Goal: Information Seeking & Learning: Learn about a topic

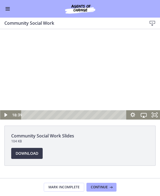
click at [9, 114] on icon "Play Video" at bounding box center [6, 114] width 11 height 9
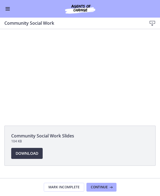
click at [136, 61] on div at bounding box center [80, 74] width 160 height 90
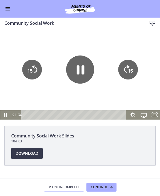
click at [133, 114] on icon "Show settings menu" at bounding box center [133, 114] width 11 height 9
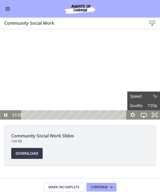
click at [155, 96] on span "1x" at bounding box center [151, 95] width 14 height 9
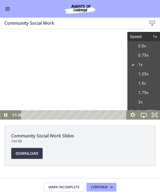
click at [154, 74] on label "1.25x" at bounding box center [144, 74] width 33 height 10
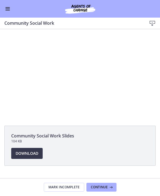
click at [149, 54] on div at bounding box center [80, 74] width 160 height 90
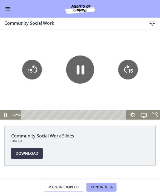
click at [152, 46] on div at bounding box center [80, 74] width 160 height 90
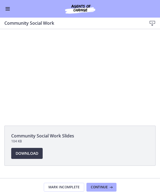
click at [10, 10] on button "Enable menu" at bounding box center [7, 8] width 7 height 7
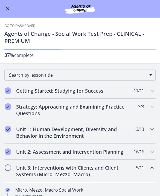
click at [10, 11] on button "Enable menu" at bounding box center [7, 8] width 7 height 7
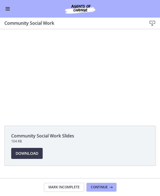
click at [145, 70] on div at bounding box center [80, 74] width 160 height 90
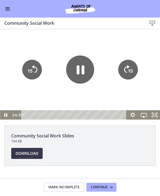
click at [152, 94] on div at bounding box center [80, 74] width 160 height 90
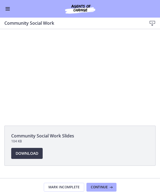
click at [143, 53] on div at bounding box center [80, 74] width 160 height 90
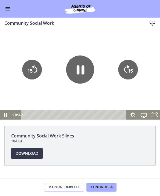
click at [147, 50] on div at bounding box center [80, 74] width 160 height 90
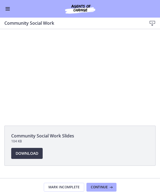
click at [148, 59] on div at bounding box center [80, 74] width 160 height 90
click at [135, 62] on div at bounding box center [80, 74] width 160 height 90
click at [100, 187] on span "Continue" at bounding box center [99, 187] width 17 height 4
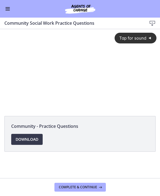
click at [136, 38] on span "Tap for sound" at bounding box center [130, 37] width 31 height 5
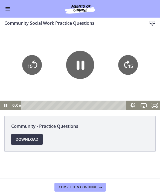
click at [74, 67] on icon "Pause" at bounding box center [80, 65] width 28 height 28
click at [74, 68] on icon "Pause" at bounding box center [80, 65] width 28 height 28
click at [29, 141] on span "Download Opens in a new window" at bounding box center [27, 139] width 23 height 7
click at [78, 188] on span "Complete & continue" at bounding box center [78, 187] width 38 height 4
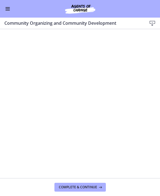
click at [96, 185] on span "Complete & continue" at bounding box center [78, 187] width 38 height 4
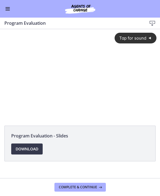
click at [10, 9] on button "Enable menu" at bounding box center [7, 8] width 7 height 7
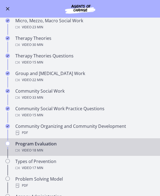
scroll to position [169, 0]
click at [71, 133] on div "PDF" at bounding box center [85, 132] width 141 height 7
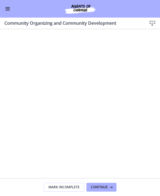
click at [100, 188] on span "Continue" at bounding box center [99, 187] width 17 height 4
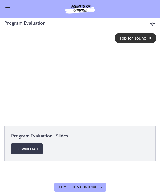
click at [86, 70] on div "Tap for sound @keyframes VOLUME_SMALL_WAVE_FLASH { 0% { opacity: 0; } 33% { opa…" at bounding box center [80, 69] width 160 height 81
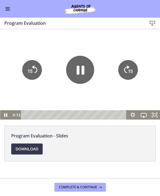
click at [77, 71] on icon "Pause" at bounding box center [81, 69] width 8 height 9
click at [9, 9] on button "Enable menu" at bounding box center [7, 8] width 7 height 7
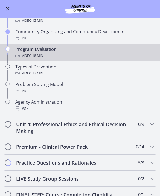
scroll to position [264, 0]
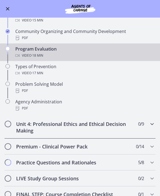
click at [146, 127] on div "Unit 4: Professional Ethics and Ethical Decision Making 0 / 9 Completed" at bounding box center [80, 127] width 152 height 22
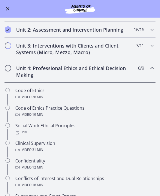
scroll to position [120, 0]
